Goal: Task Accomplishment & Management: Use online tool/utility

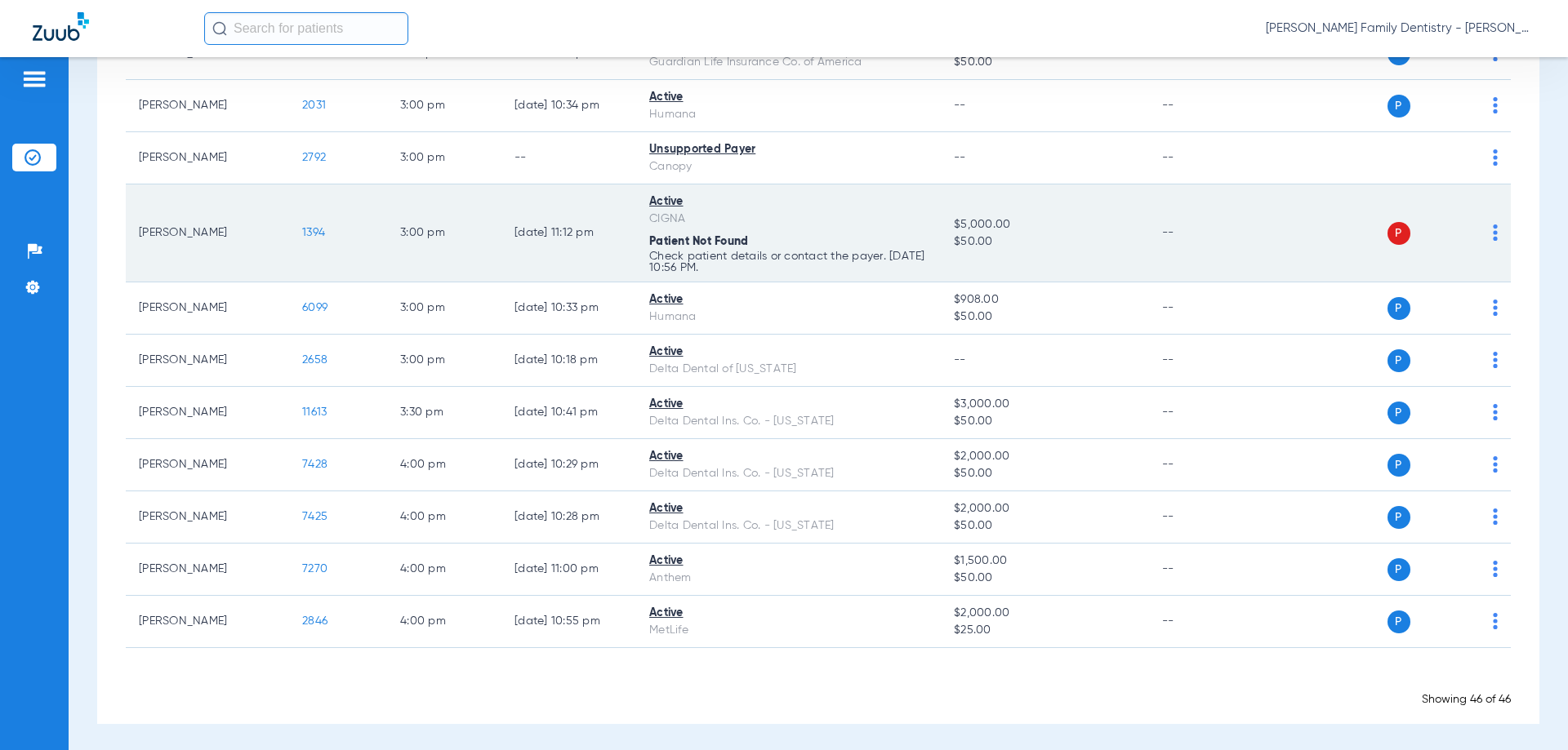
scroll to position [2298, 0]
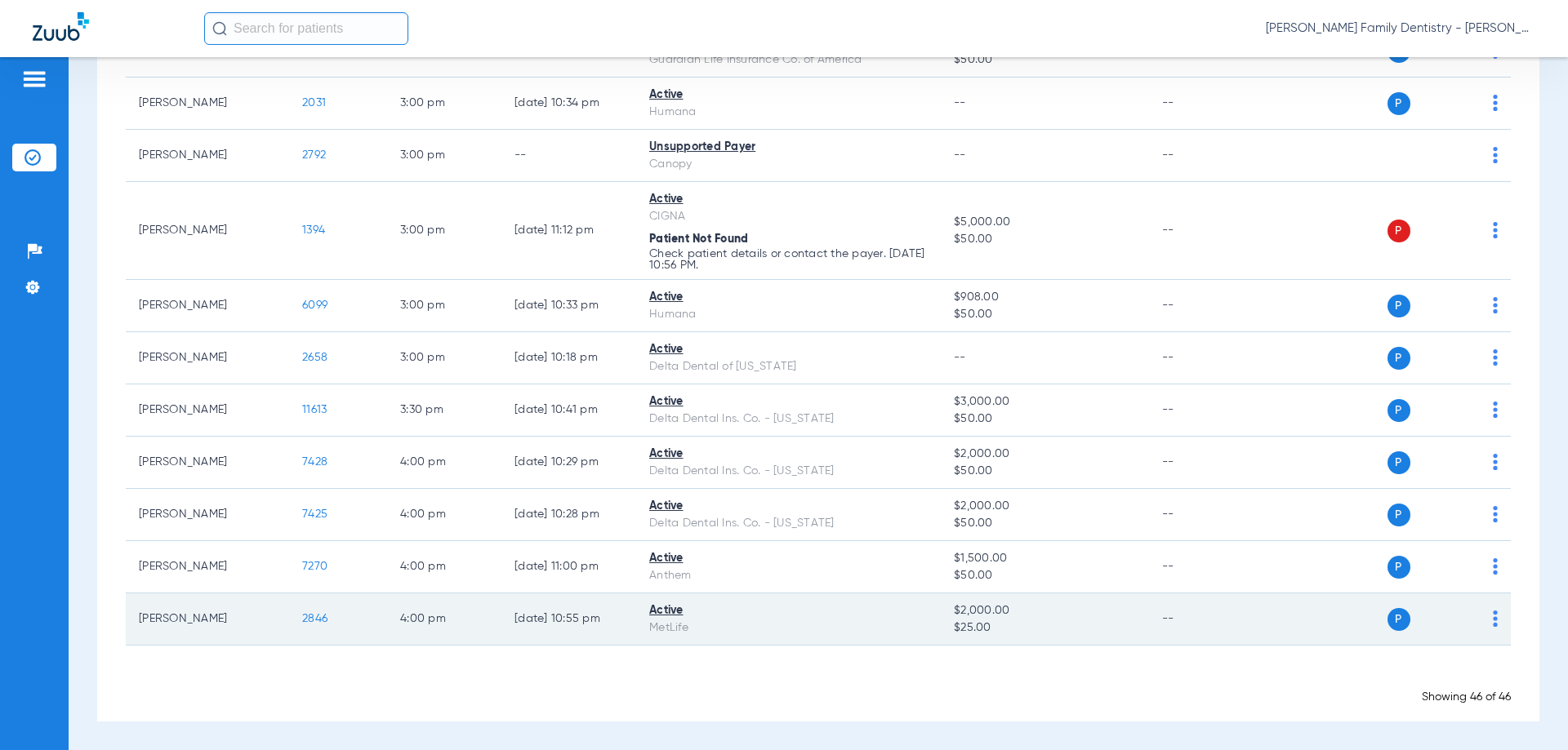
click at [213, 621] on td "[PERSON_NAME]" at bounding box center [208, 620] width 164 height 53
click at [1493, 625] on img at bounding box center [1495, 619] width 5 height 17
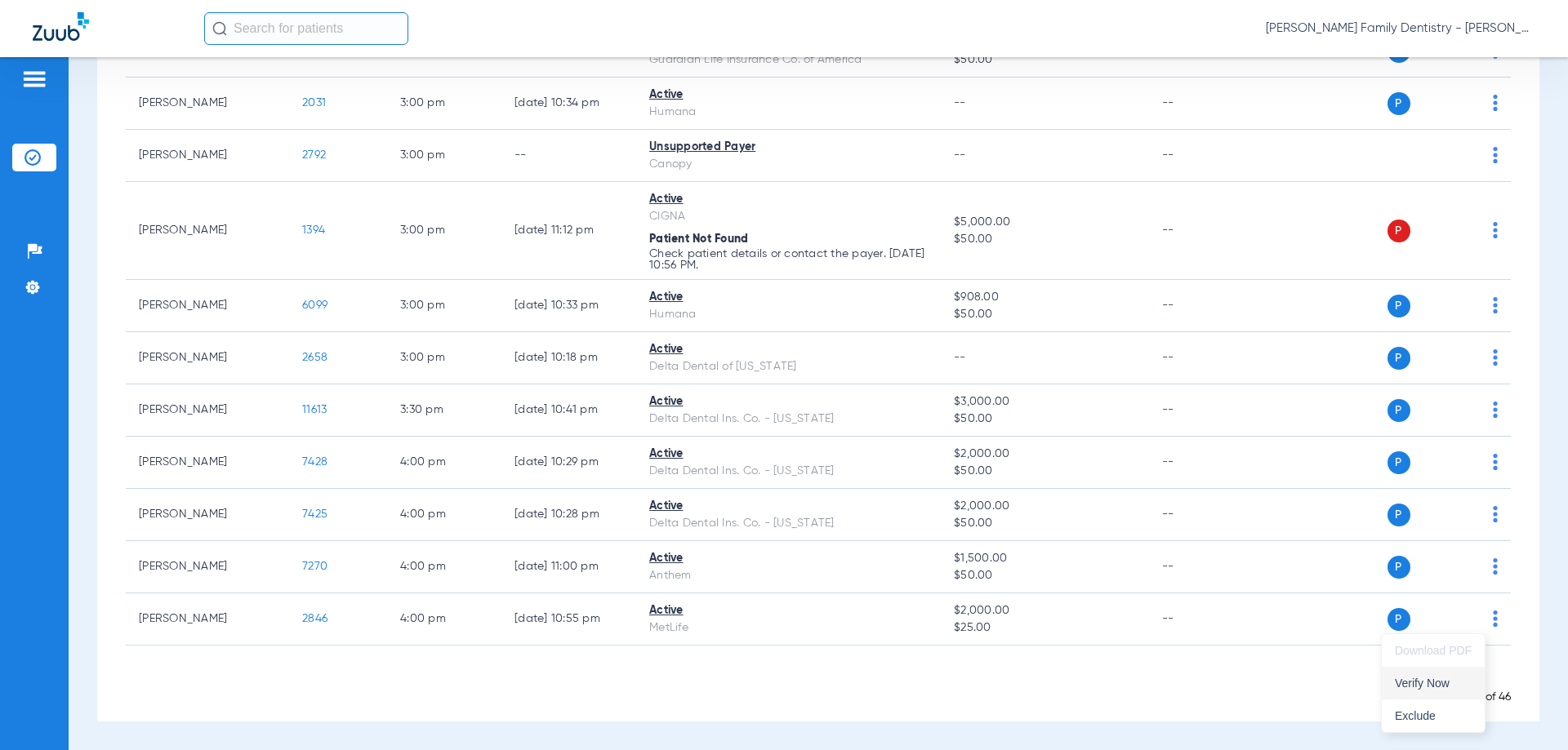
click at [1406, 679] on span "Verify Now" at bounding box center [1434, 683] width 77 height 12
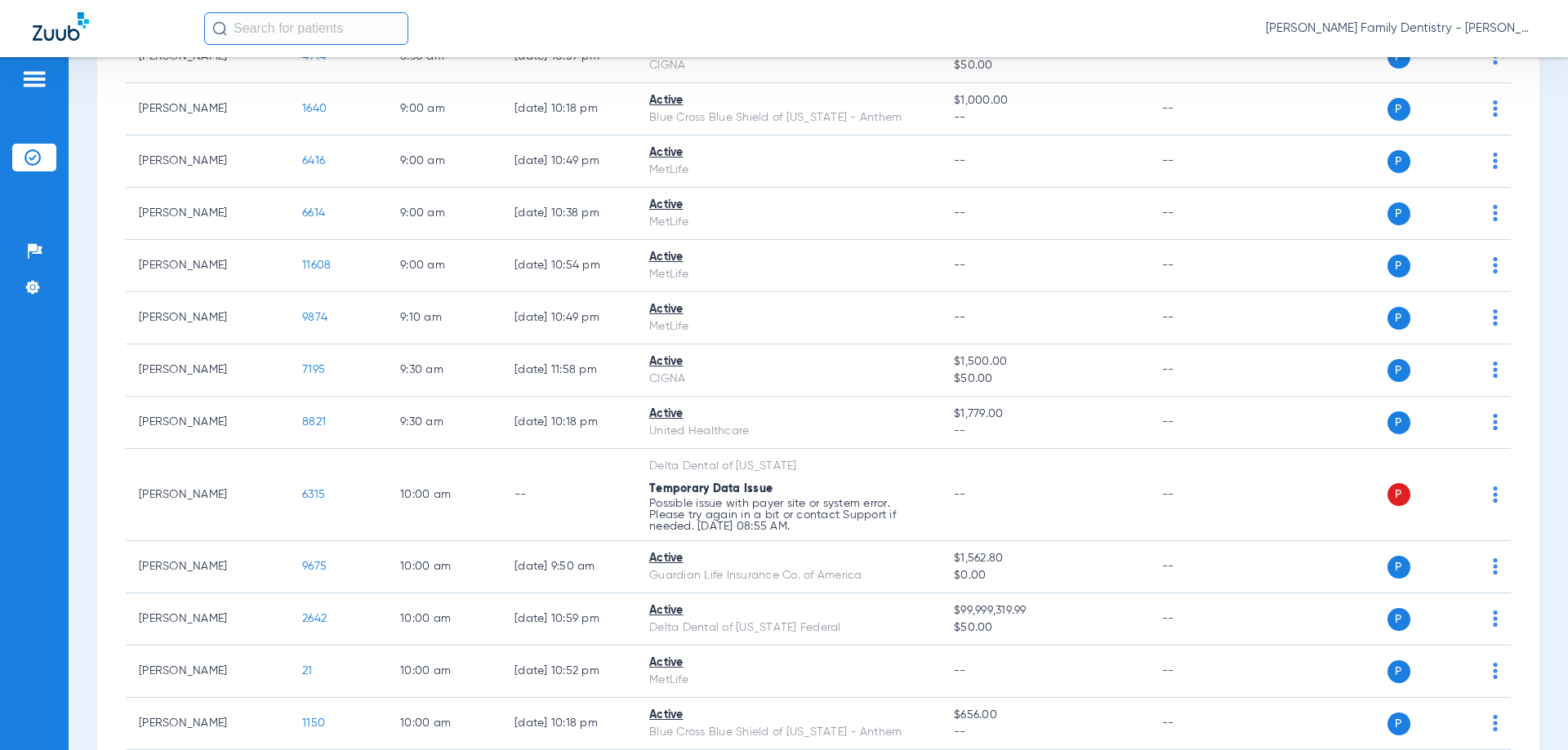
scroll to position [0, 0]
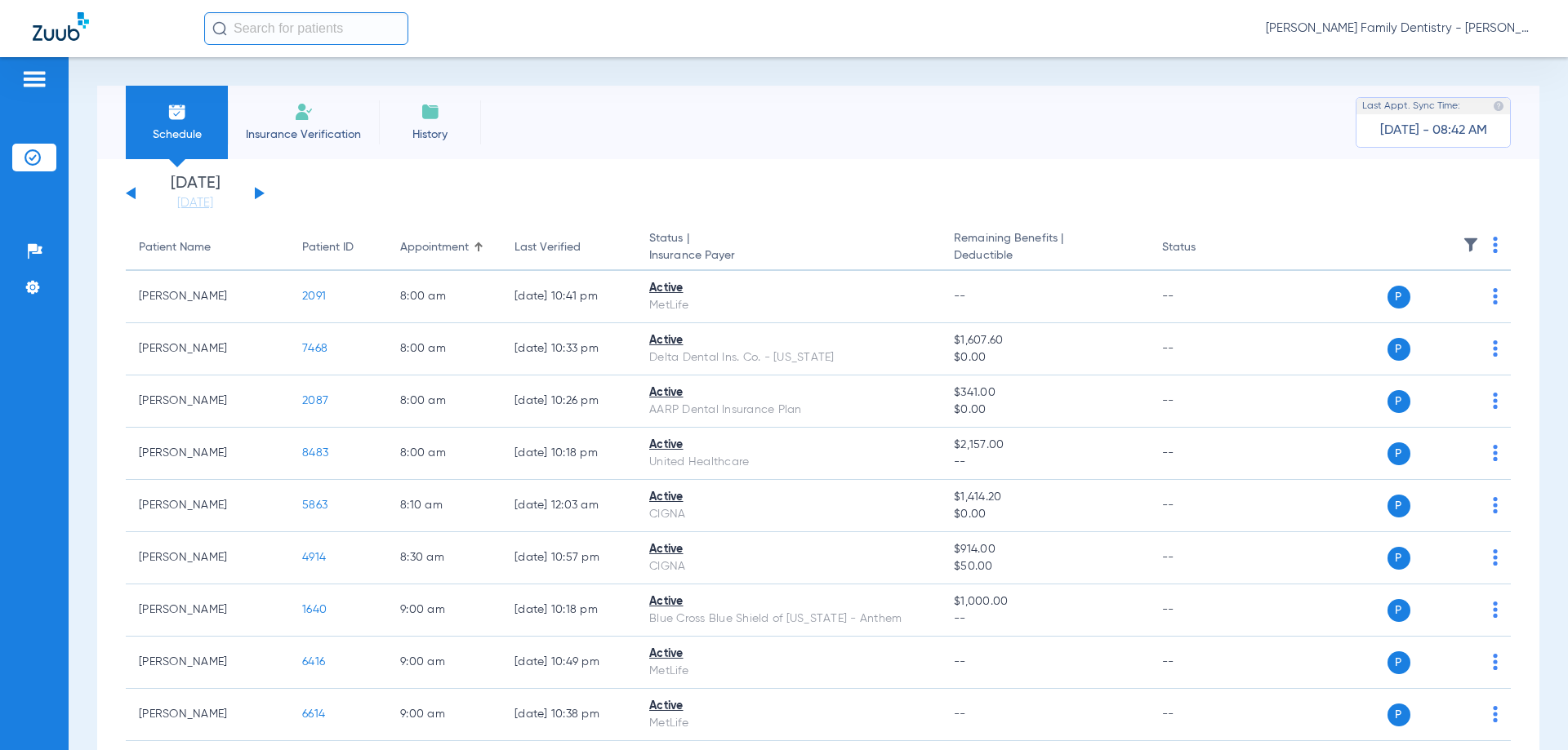
click at [265, 189] on app-single-date-navigator "[DATE] [DATE] [DATE] [DATE] [DATE] [DATE] [DATE] [DATE] [DATE] [DATE] [DATE] [D…" at bounding box center [819, 193] width 1385 height 36
click at [260, 194] on button at bounding box center [260, 193] width 10 height 13
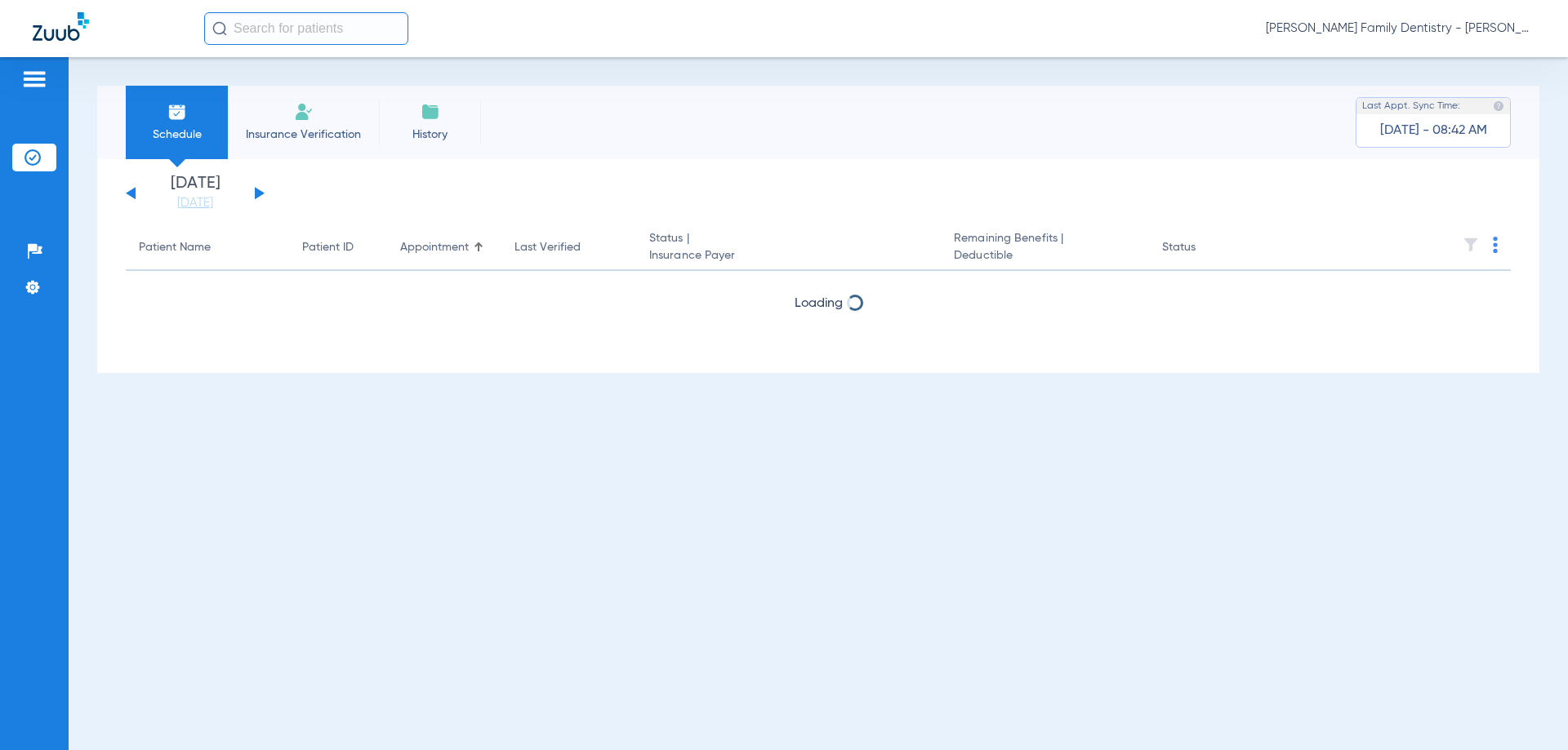
click at [260, 194] on button at bounding box center [260, 193] width 10 height 13
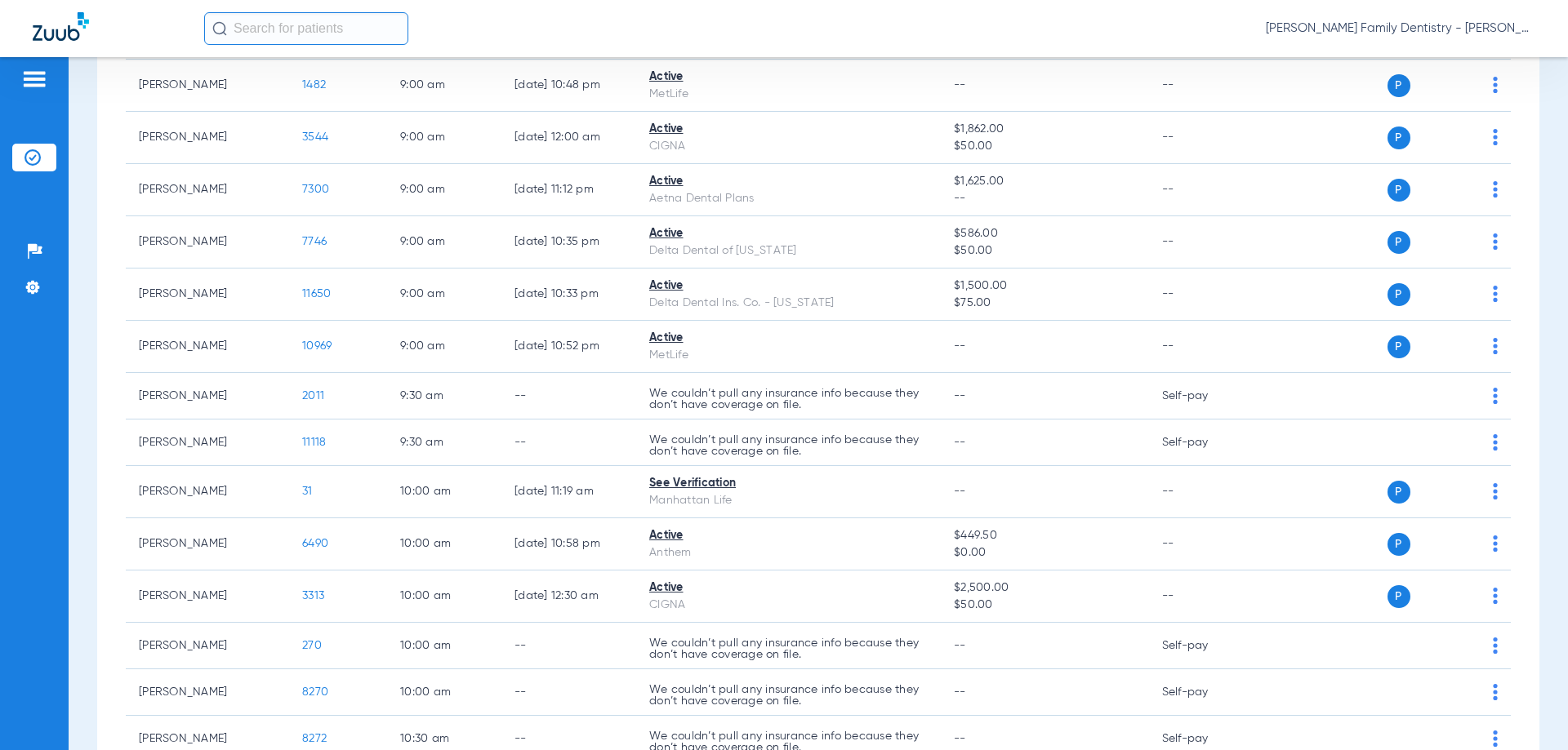
scroll to position [571, 0]
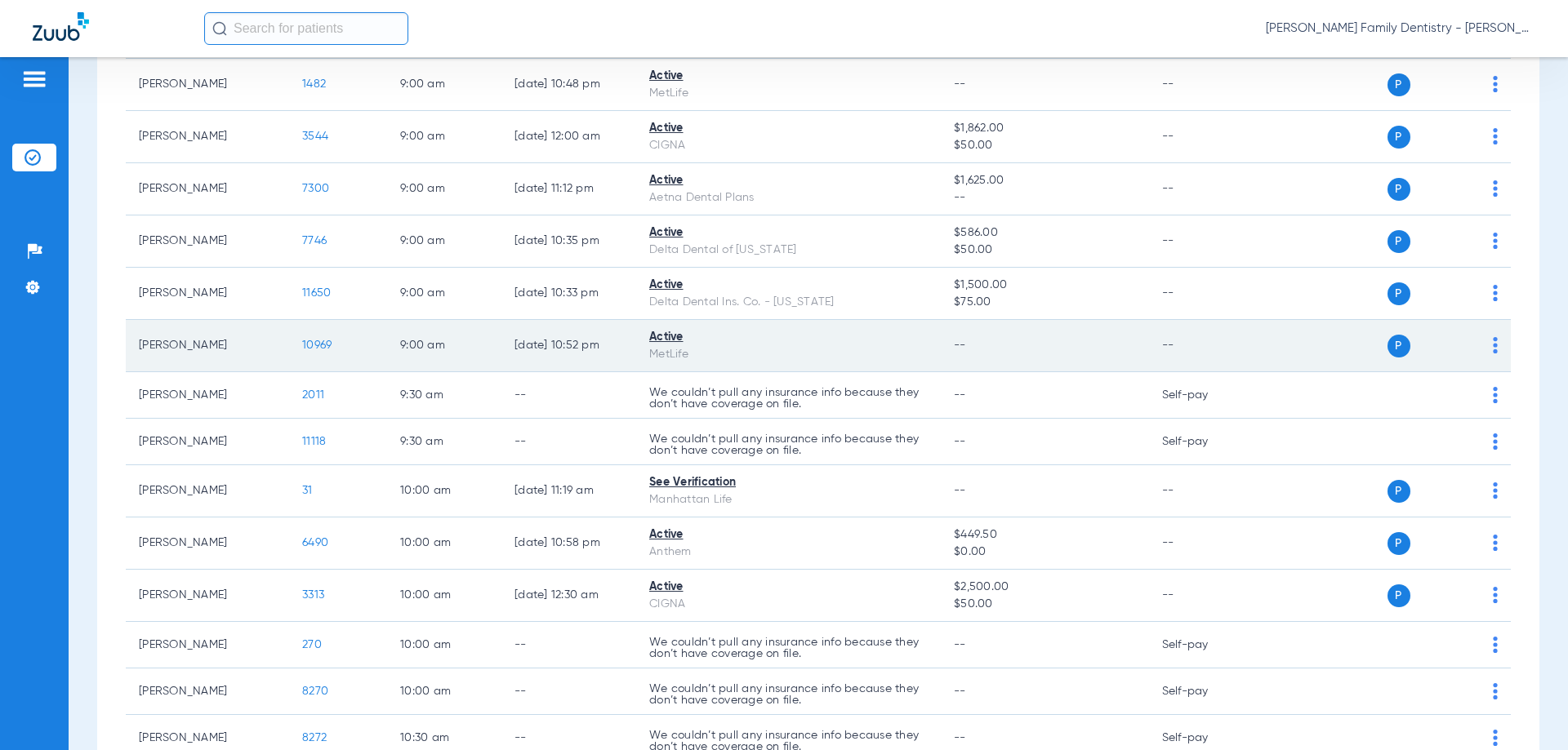
click at [1478, 341] on div "P S" at bounding box center [1379, 345] width 239 height 23
click at [1487, 340] on td "P S" at bounding box center [1385, 346] width 252 height 53
click at [1493, 346] on img at bounding box center [1495, 345] width 5 height 17
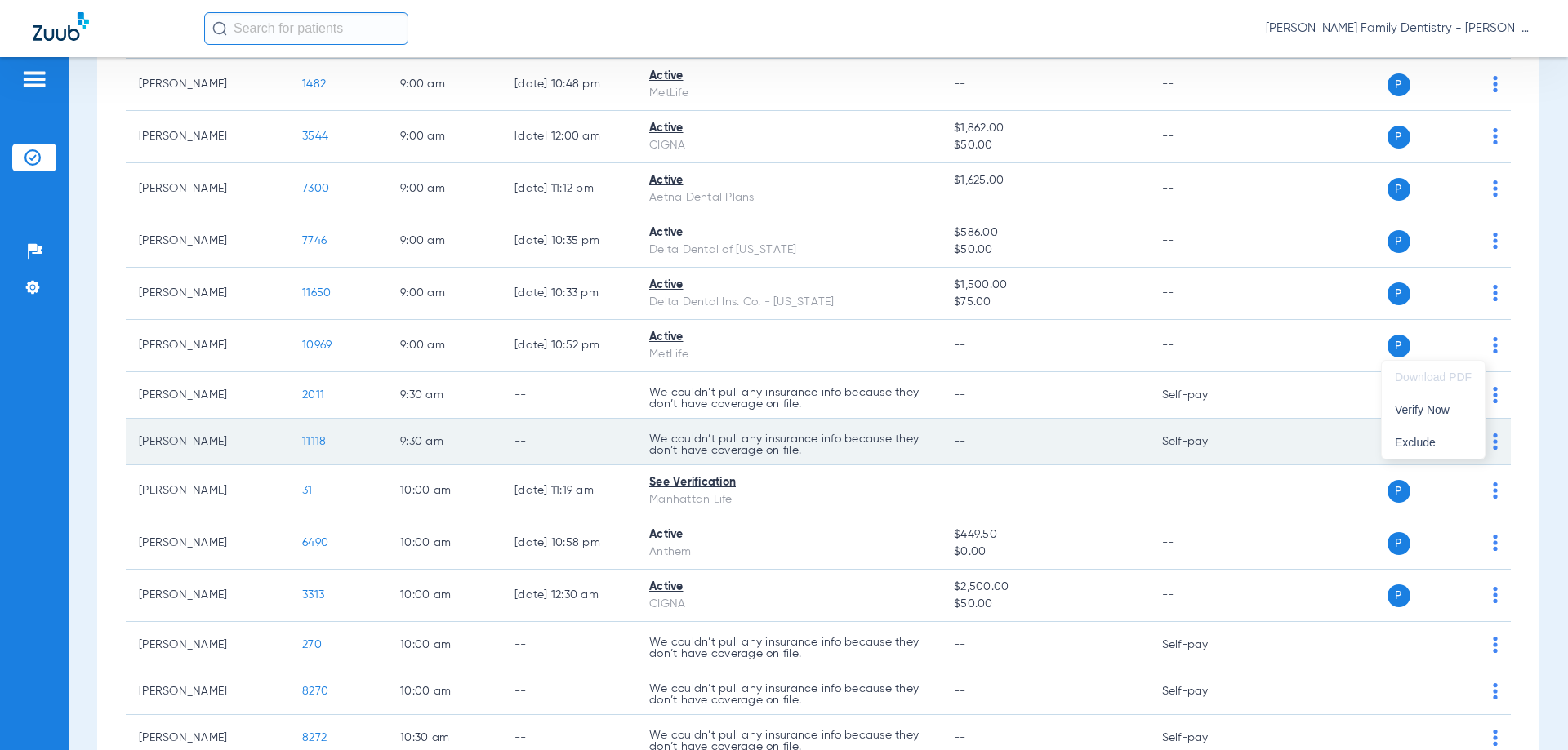
drag, startPoint x: 1412, startPoint y: 412, endPoint x: 1364, endPoint y: 427, distance: 50.3
click at [1412, 412] on span "Verify Now" at bounding box center [1434, 410] width 77 height 12
